Goal: Find specific fact: Find specific fact

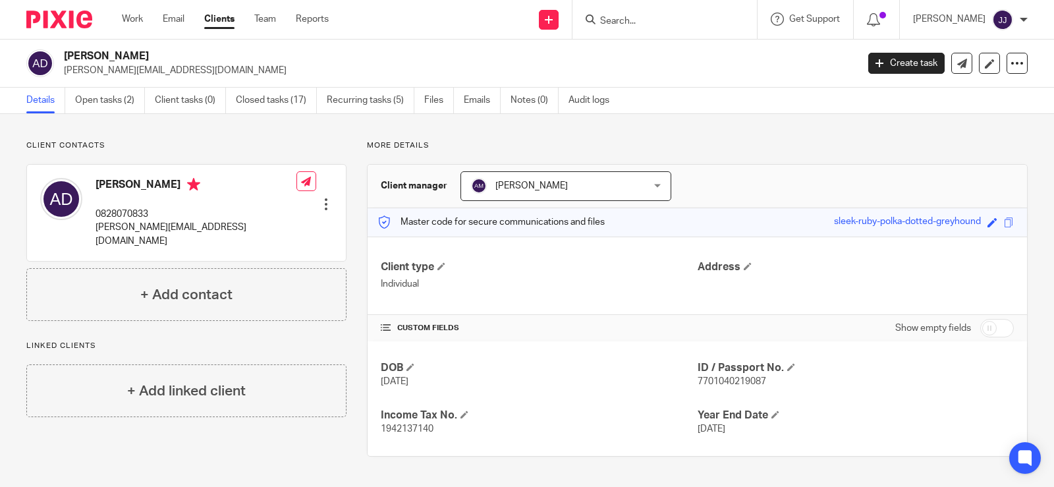
click at [610, 14] on form at bounding box center [669, 19] width 140 height 16
click at [608, 18] on input "Search" at bounding box center [658, 22] width 119 height 12
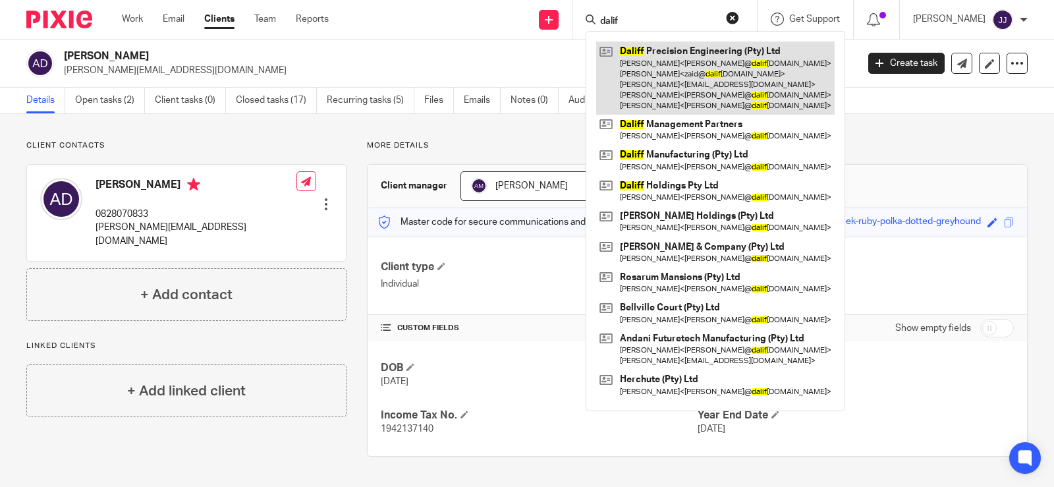
type input "dalif"
click at [630, 49] on link at bounding box center [715, 77] width 238 height 73
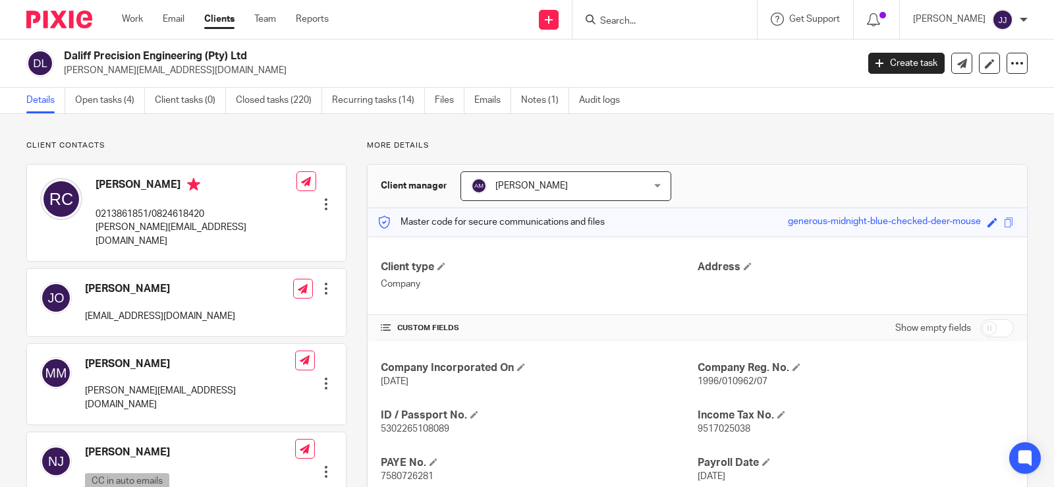
click at [739, 382] on span "1996/010962/07" at bounding box center [732, 381] width 70 height 9
copy span "010962"
drag, startPoint x: 863, startPoint y: 402, endPoint x: 784, endPoint y: 383, distance: 80.5
click at [862, 400] on div "Company Incorporated On [DATE] Company Reg. No. 1996/010962/07 ID / Passport No…" at bounding box center [696, 469] width 659 height 256
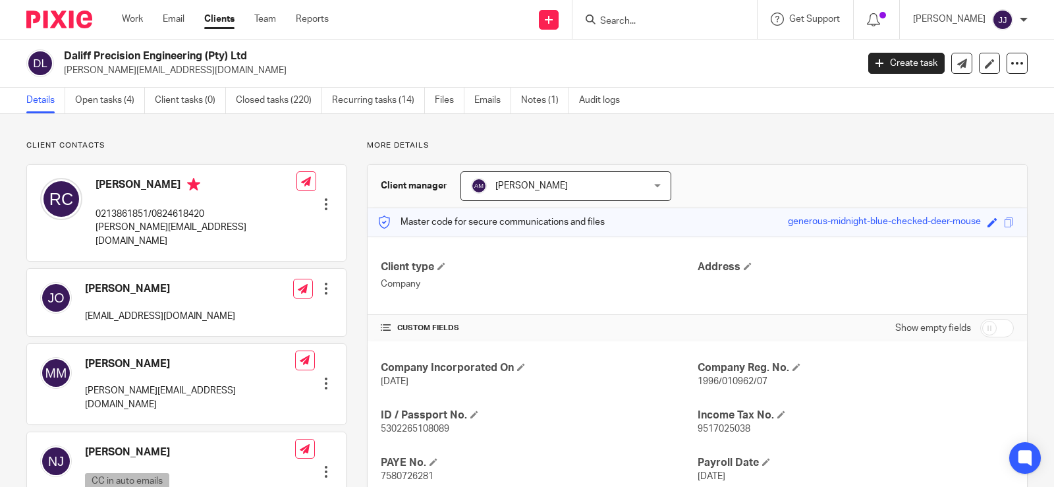
click at [749, 386] on span "1996/010962/07" at bounding box center [732, 381] width 70 height 9
copy p "1996/010962/07"
